Goal: Information Seeking & Learning: Learn about a topic

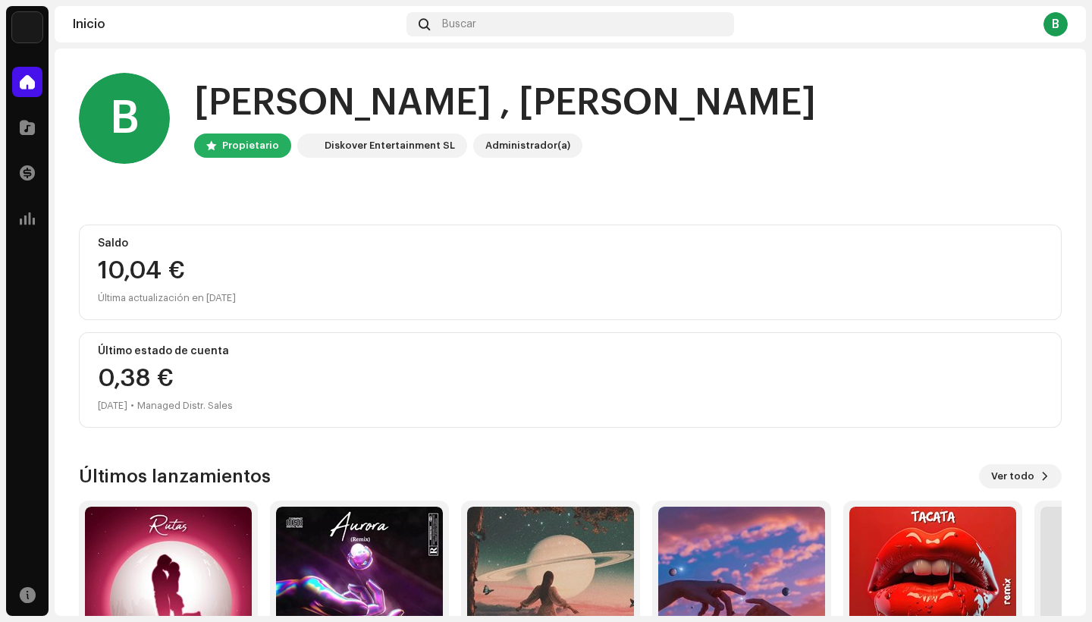
scroll to position [127, 0]
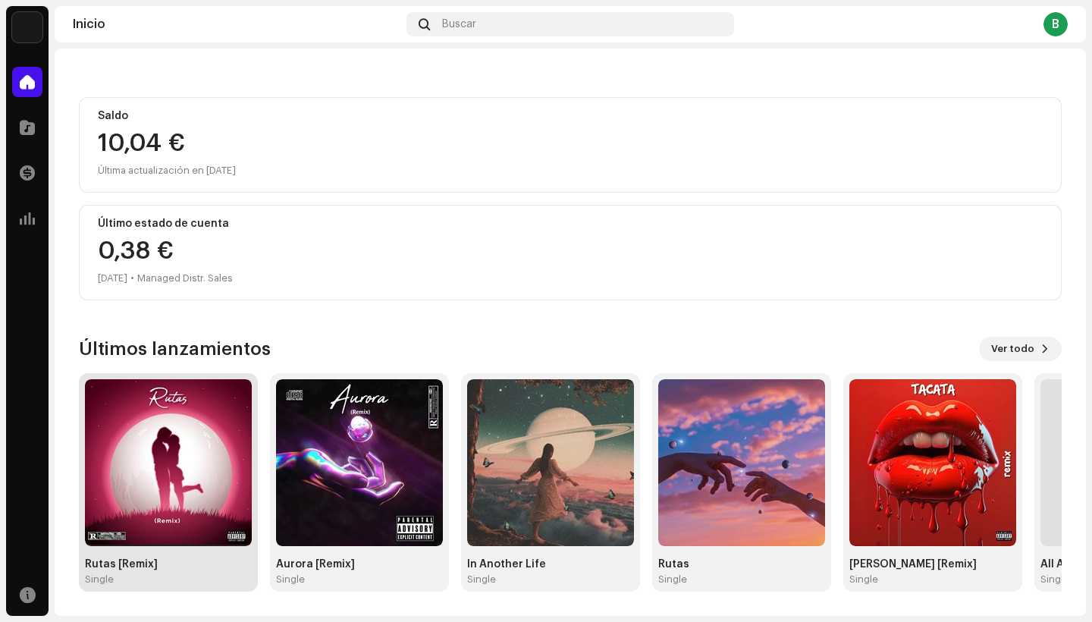
click at [148, 441] on img at bounding box center [168, 462] width 167 height 167
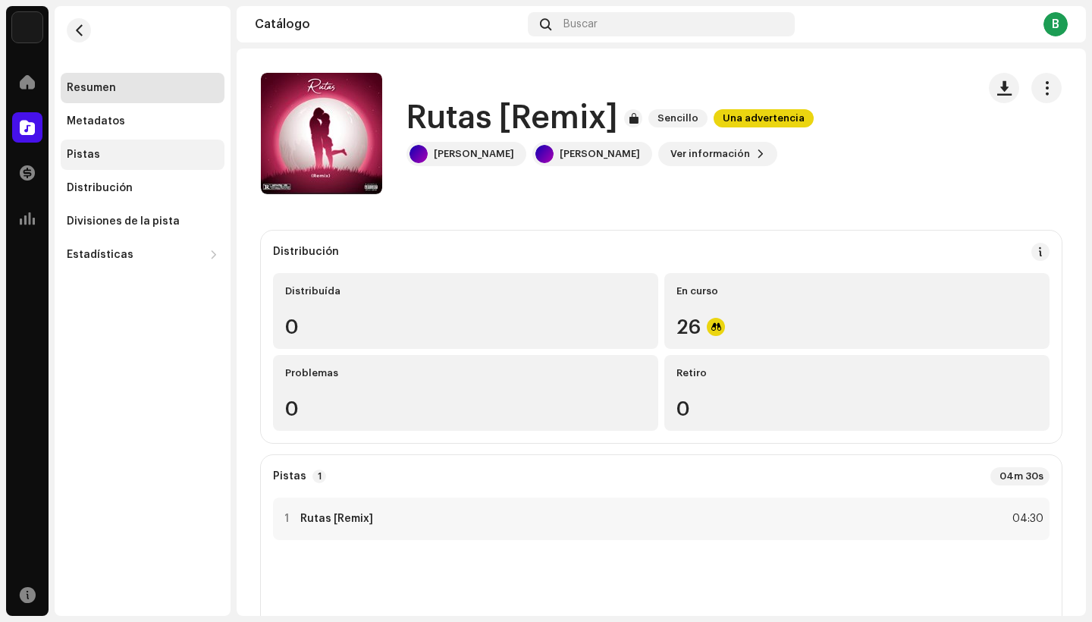
click at [162, 161] on div "Pistas" at bounding box center [143, 155] width 164 height 30
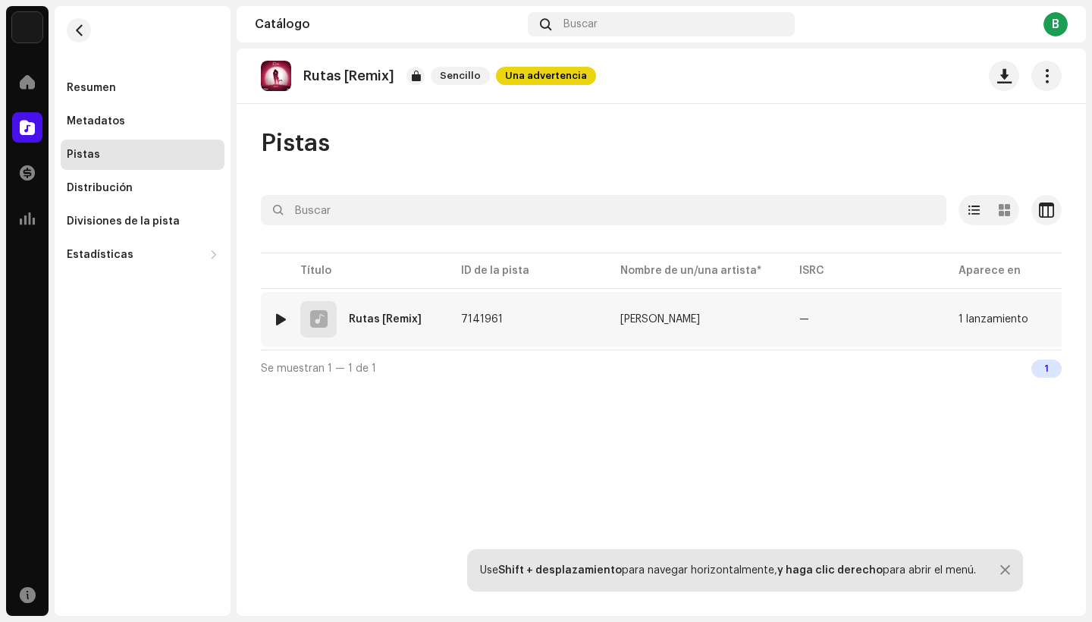
click at [280, 319] on div at bounding box center [280, 319] width 11 height 12
click at [300, 579] on div "Rutas [Remix]" at bounding box center [338, 577] width 80 height 12
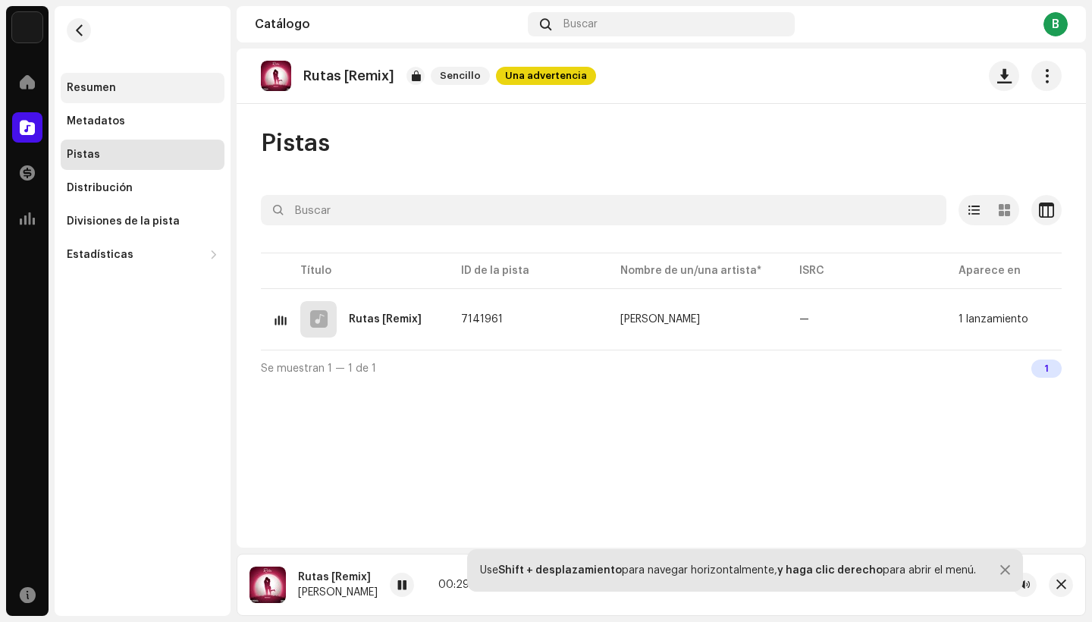
click at [112, 83] on div "Resumen" at bounding box center [91, 88] width 49 height 12
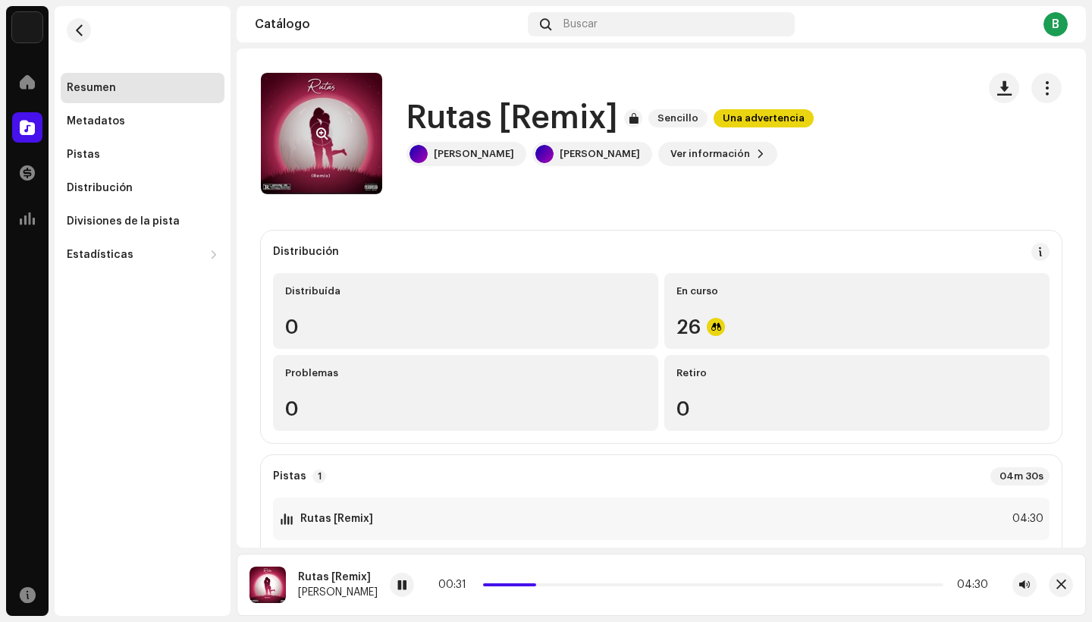
click at [322, 174] on re-a-cover at bounding box center [321, 133] width 121 height 121
click at [326, 143] on button "button" at bounding box center [321, 133] width 24 height 24
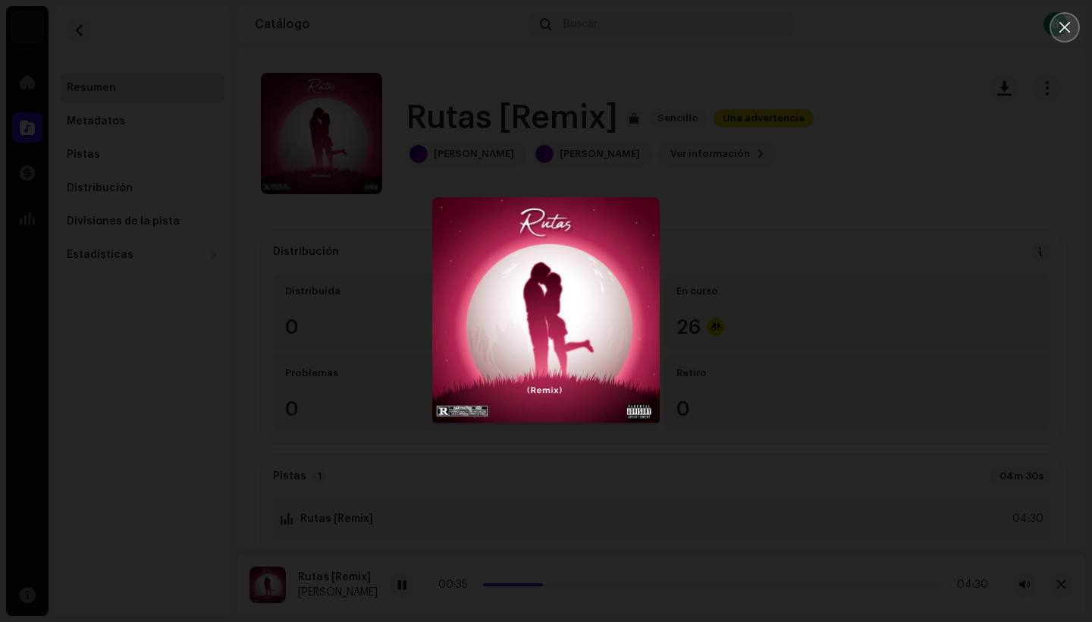
click at [1068, 33] on icon "Close" at bounding box center [1065, 27] width 14 height 14
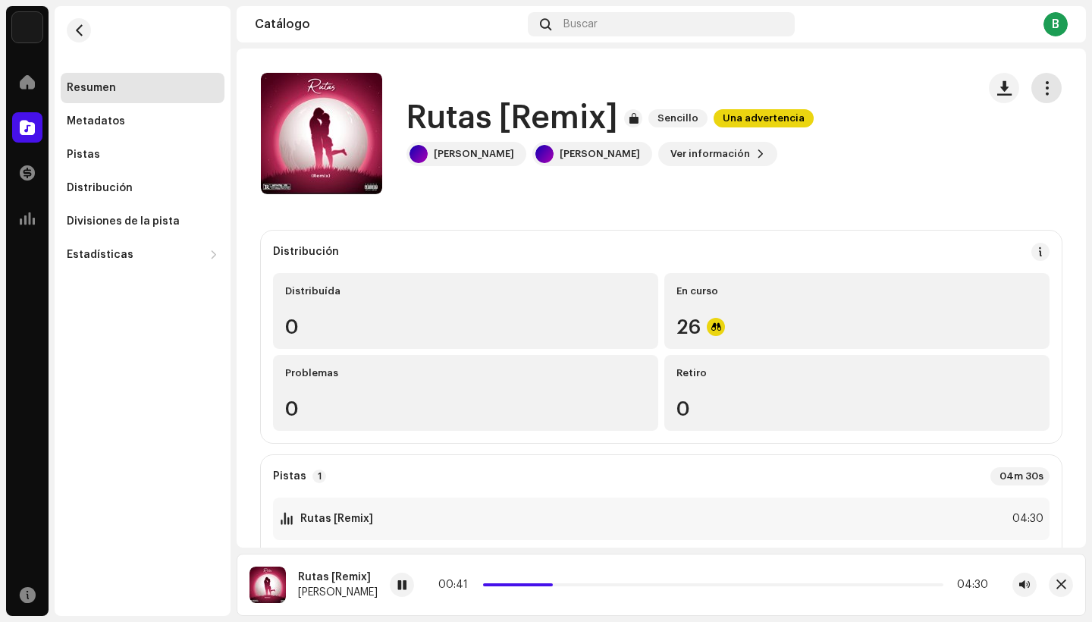
click at [1038, 100] on button "button" at bounding box center [1046, 88] width 30 height 30
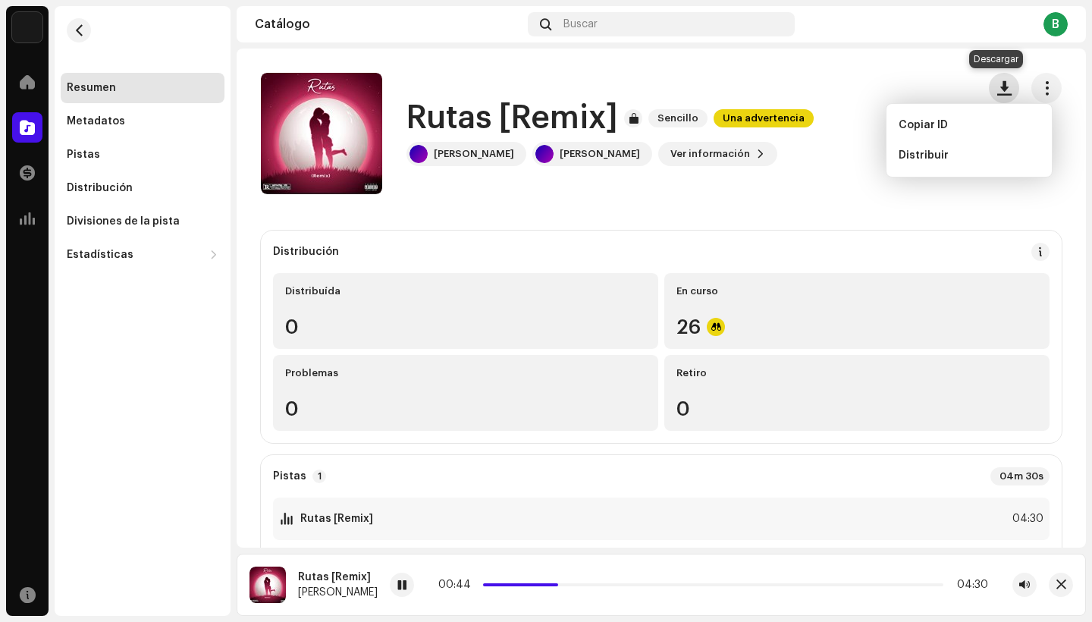
click at [999, 86] on span "button" at bounding box center [1004, 88] width 14 height 12
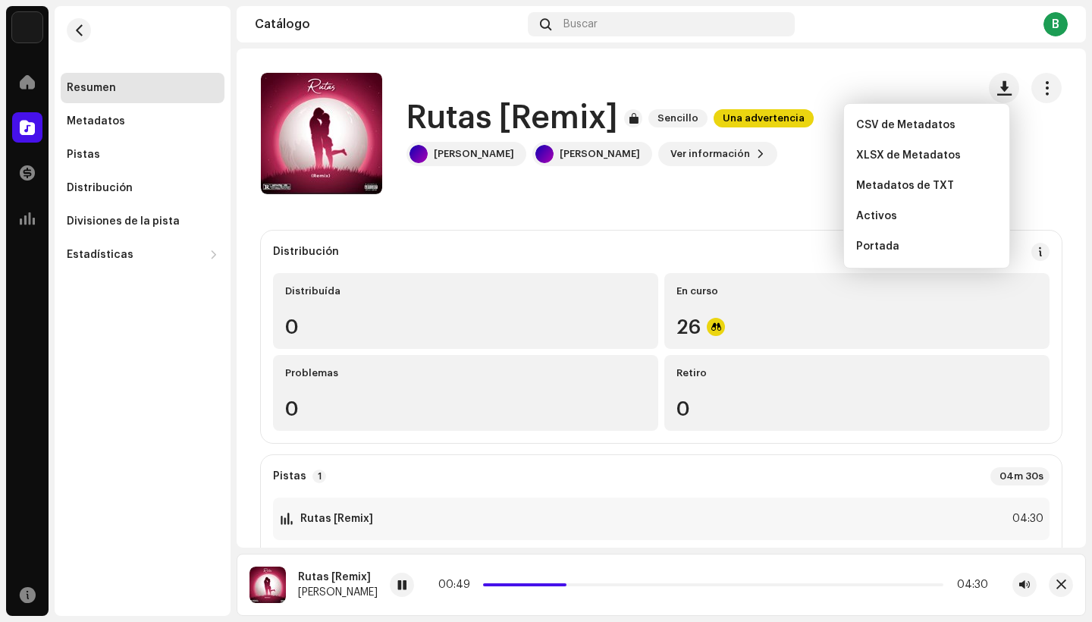
click at [788, 135] on div "Rutas [Remix] Sencillo Una advertencia" at bounding box center [609, 118] width 407 height 35
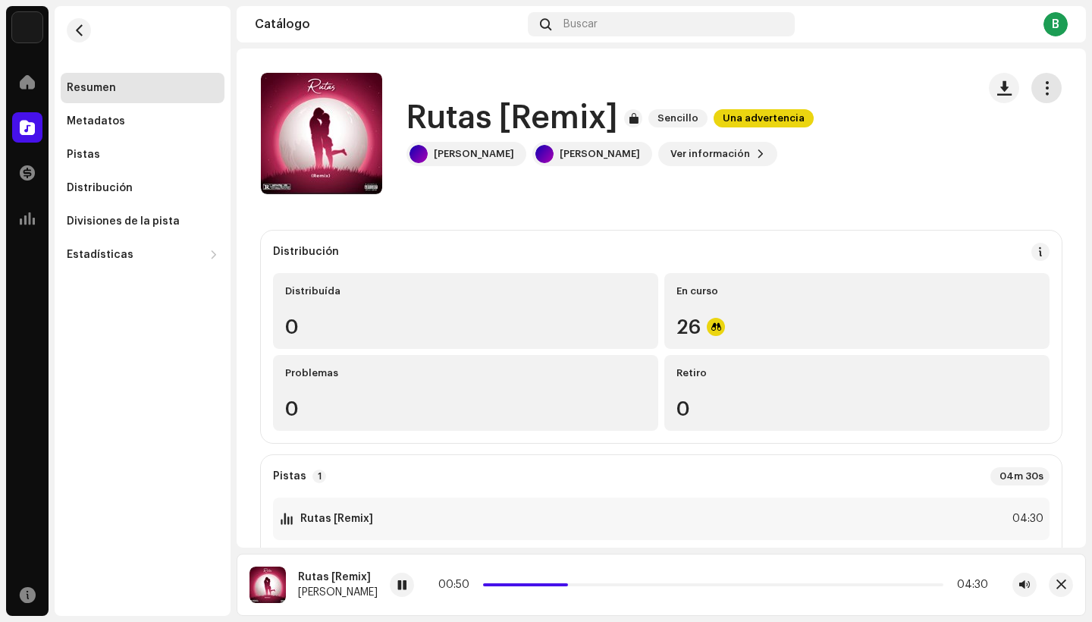
click at [1033, 96] on button "button" at bounding box center [1046, 88] width 30 height 30
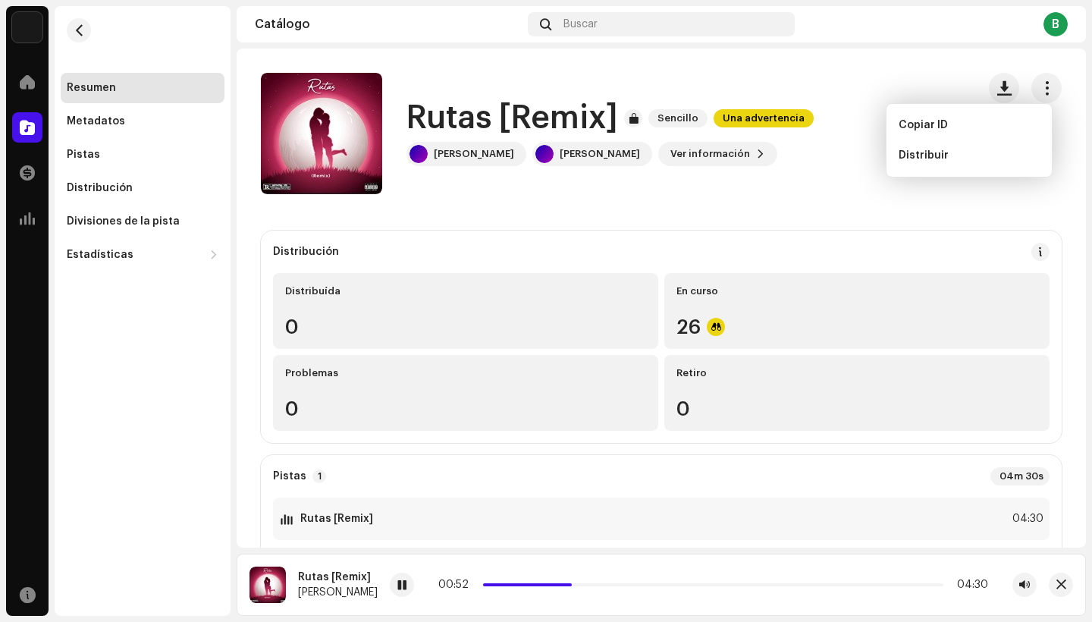
click at [872, 130] on div "Rutas [Remix] Sencillo Una advertencia [PERSON_NAME] [PERSON_NAME] Ver informac…" at bounding box center [613, 133] width 704 height 121
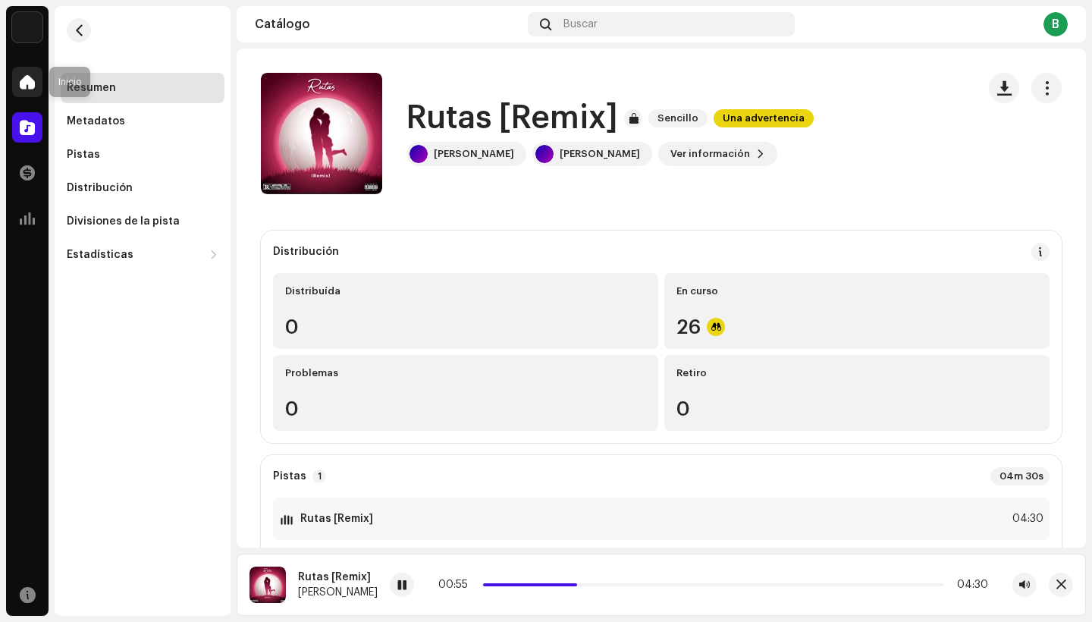
click at [31, 83] on span at bounding box center [27, 82] width 15 height 12
